Goal: Transaction & Acquisition: Purchase product/service

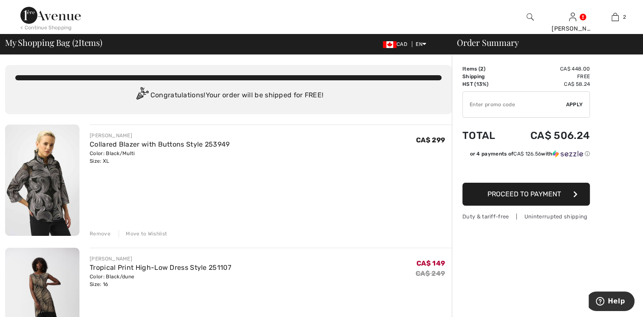
click at [31, 186] on img at bounding box center [42, 180] width 74 height 111
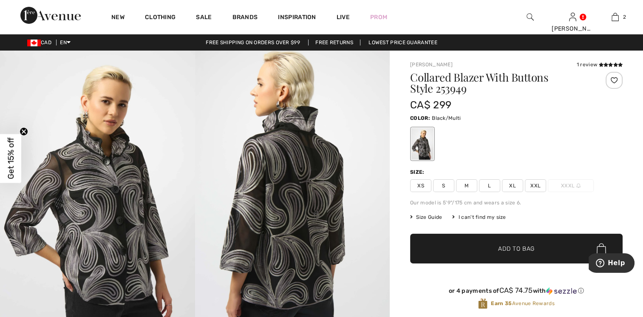
click at [108, 212] on img at bounding box center [97, 197] width 195 height 292
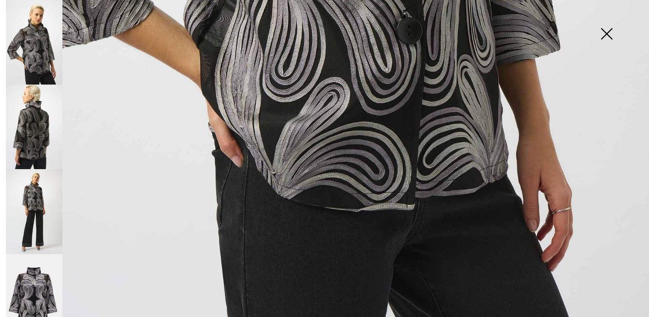
scroll to position [646, 0]
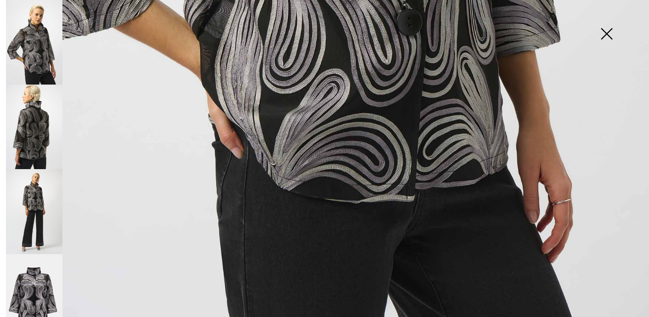
click at [25, 120] on img at bounding box center [34, 127] width 57 height 85
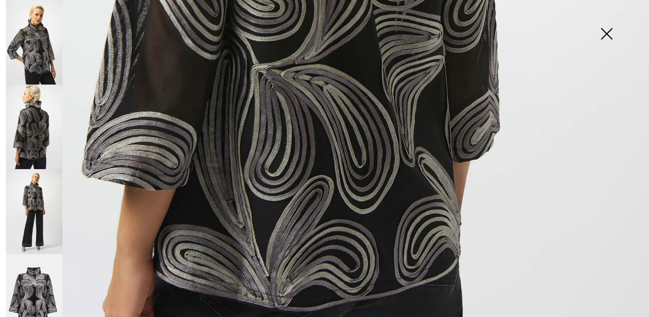
scroll to position [604, 0]
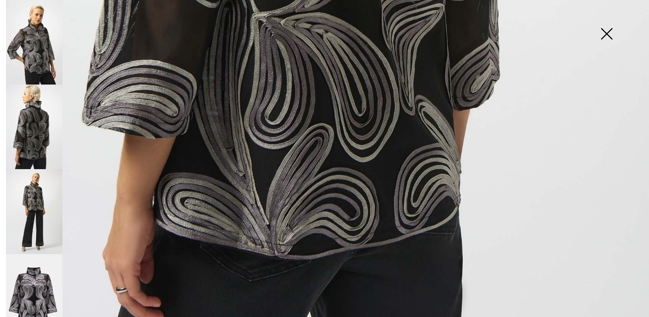
click at [26, 204] on img at bounding box center [34, 211] width 57 height 85
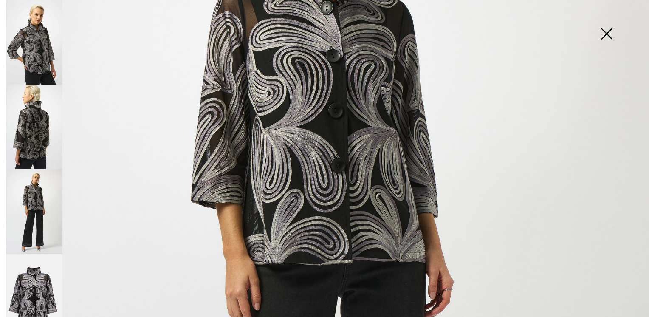
scroll to position [264, 0]
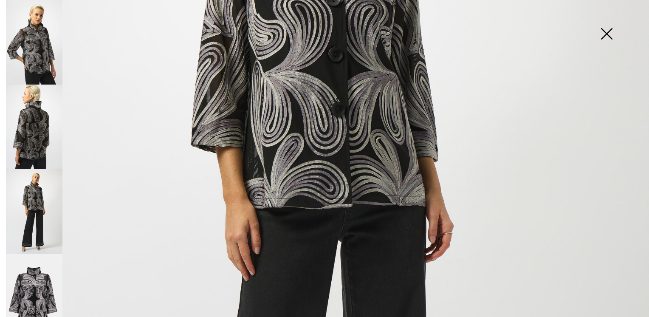
click at [17, 286] on img at bounding box center [34, 296] width 57 height 85
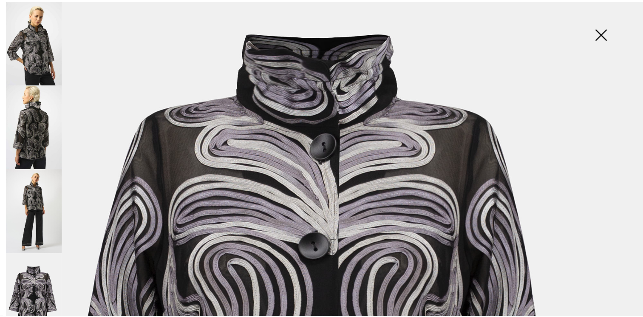
scroll to position [0, 0]
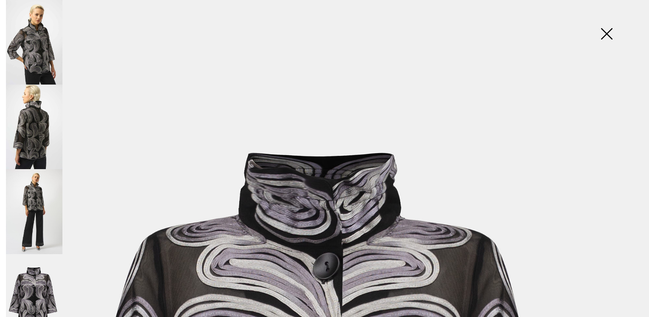
click at [604, 34] on img at bounding box center [607, 35] width 43 height 44
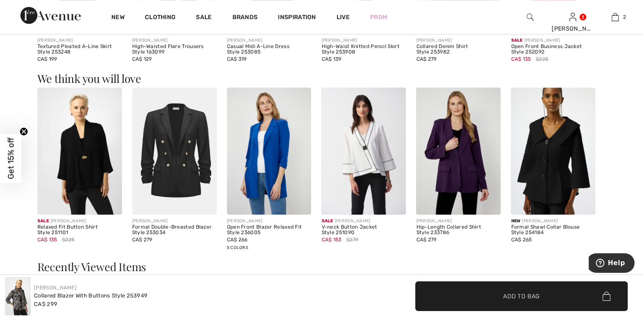
scroll to position [723, 0]
